Goal: Task Accomplishment & Management: Manage account settings

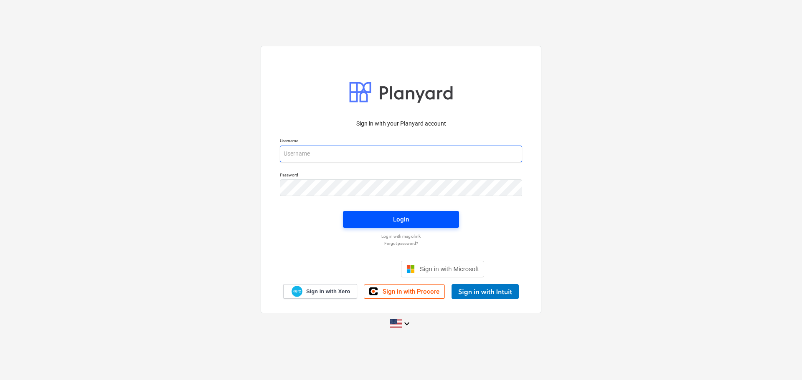
type input "[PERSON_NAME][EMAIL_ADDRESS][DOMAIN_NAME]"
click at [387, 221] on span "Login" at bounding box center [401, 219] width 96 height 11
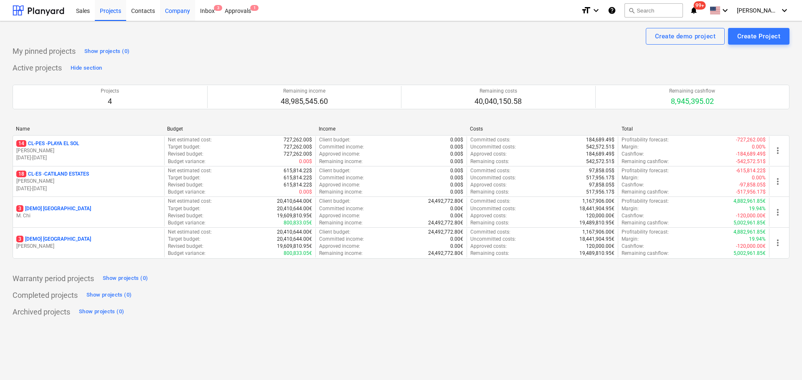
click at [177, 12] on div "Company" at bounding box center [177, 10] width 35 height 21
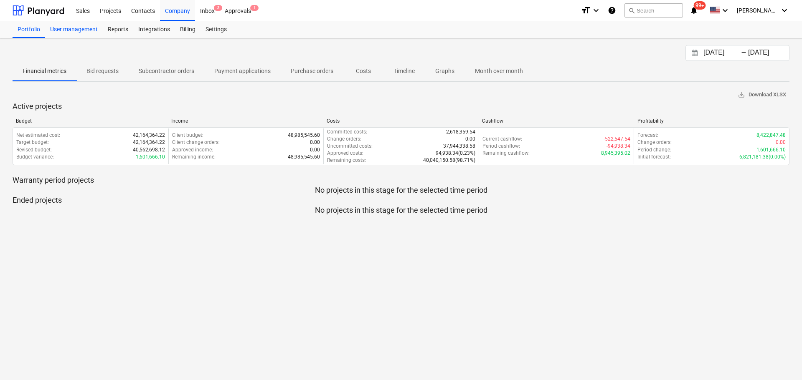
click at [78, 30] on div "User management" at bounding box center [74, 29] width 58 height 17
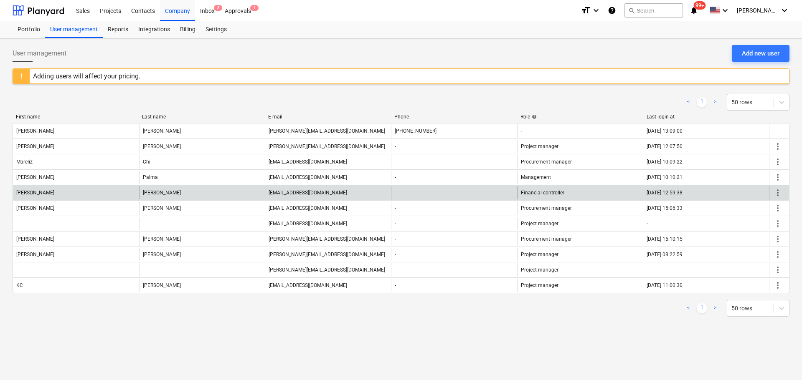
click at [779, 192] on span "more_vert" at bounding box center [777, 193] width 10 height 10
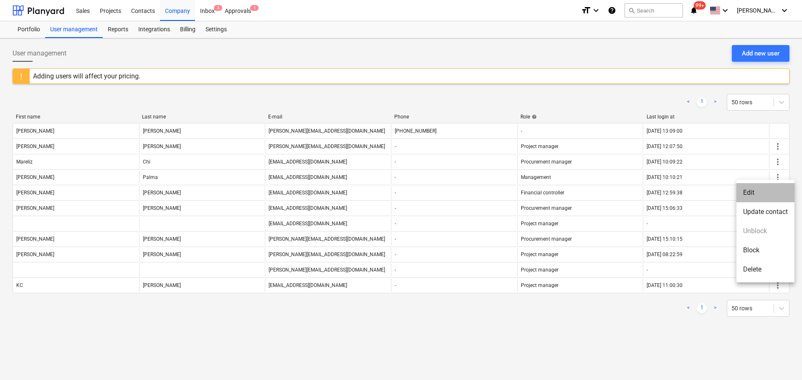
click at [766, 197] on li "Edit" at bounding box center [765, 192] width 58 height 19
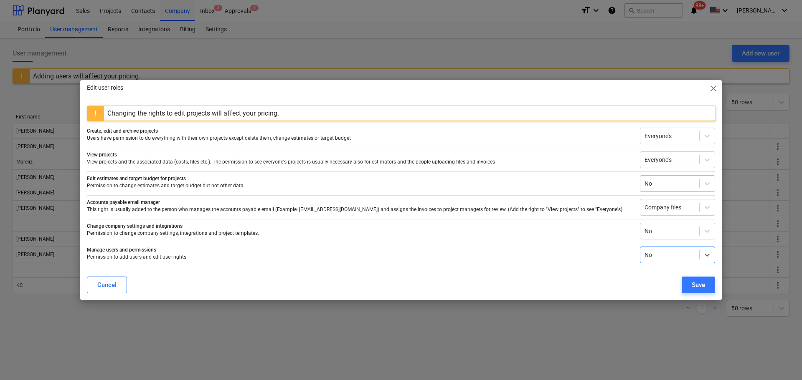
click at [678, 183] on div at bounding box center [669, 184] width 51 height 8
click at [680, 225] on div "No Everyone's" at bounding box center [677, 210] width 75 height 30
click at [680, 220] on div "Everyone's" at bounding box center [677, 216] width 75 height 13
click at [696, 286] on div "Save" at bounding box center [697, 285] width 13 height 11
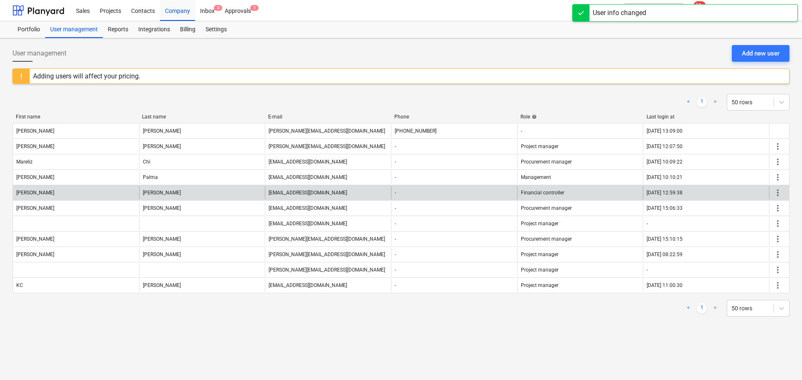
click at [779, 194] on span "more_vert" at bounding box center [777, 193] width 10 height 10
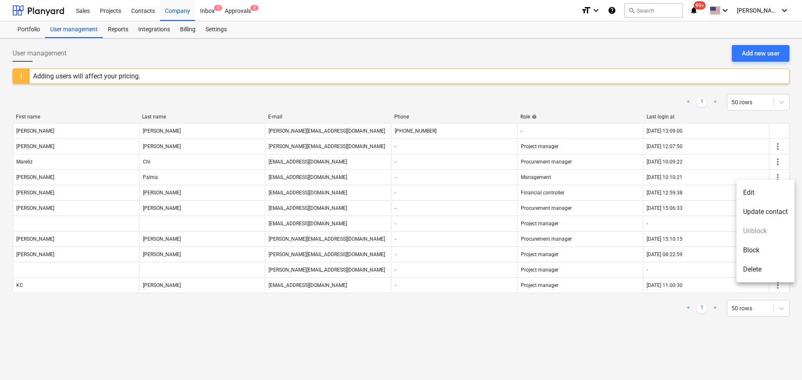
click at [758, 192] on li "Edit" at bounding box center [765, 192] width 58 height 19
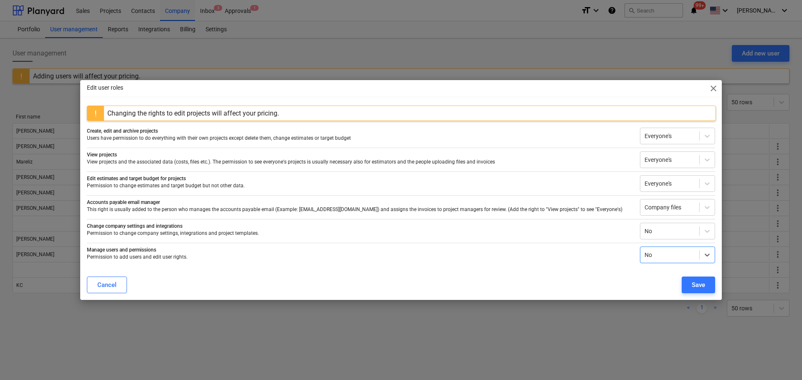
click at [717, 93] on span "close" at bounding box center [713, 88] width 10 height 10
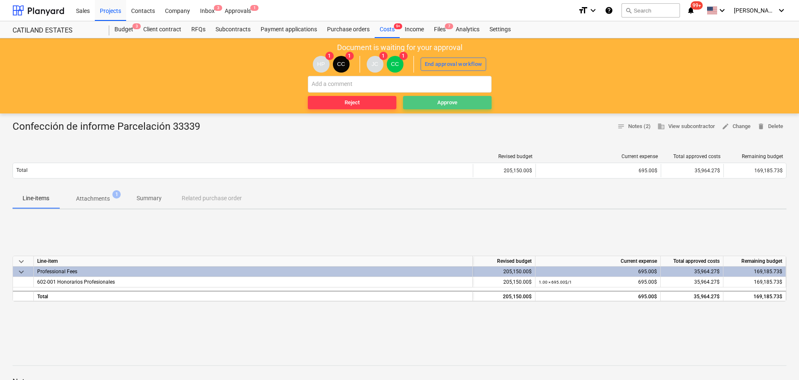
click at [442, 104] on div "Approve" at bounding box center [447, 103] width 20 height 10
